Goal: Task Accomplishment & Management: Manage account settings

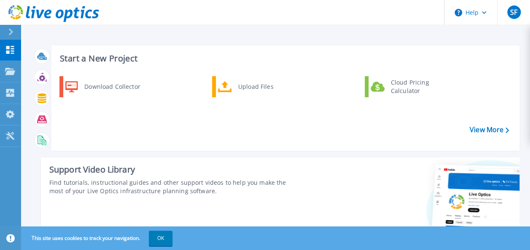
click at [16, 50] on link "Dashboard Dashboard" at bounding box center [10, 50] width 21 height 21
click at [12, 73] on icon at bounding box center [10, 71] width 10 height 7
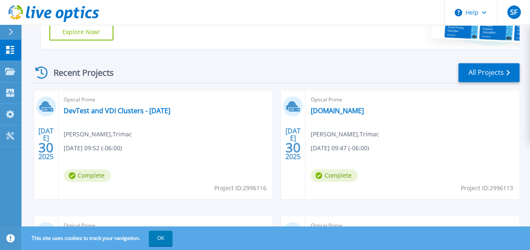
scroll to position [210, 0]
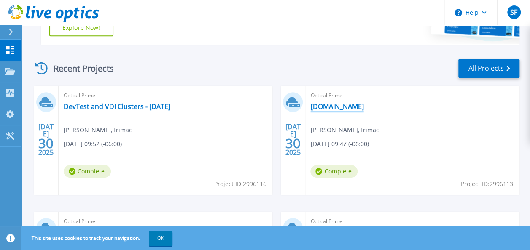
click at [330, 105] on link "[DOMAIN_NAME]" at bounding box center [336, 106] width 53 height 8
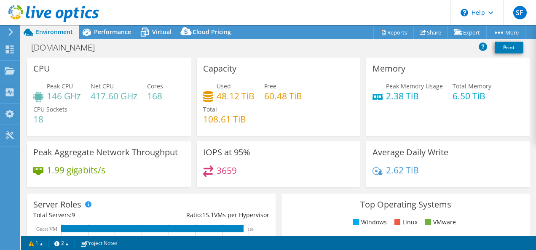
select select "USD"
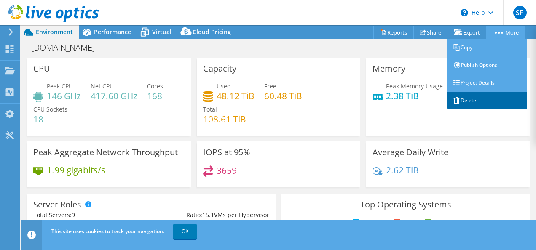
click at [468, 96] on link "Delete" at bounding box center [487, 101] width 80 height 18
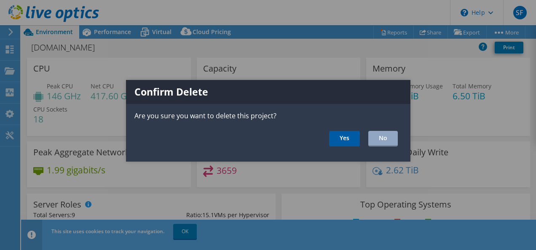
click at [338, 135] on link "Yes" at bounding box center [344, 139] width 31 height 16
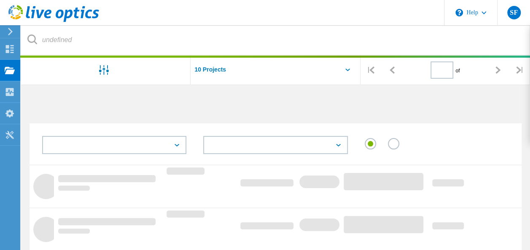
type input "1"
